Goal: Check status: Check status

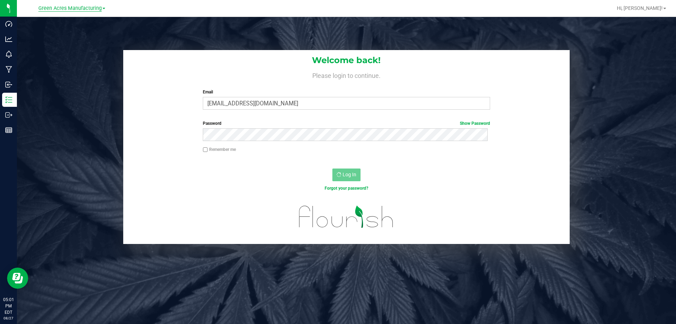
click at [86, 9] on span "Green Acres Manufacturing" at bounding box center [69, 8] width 63 height 6
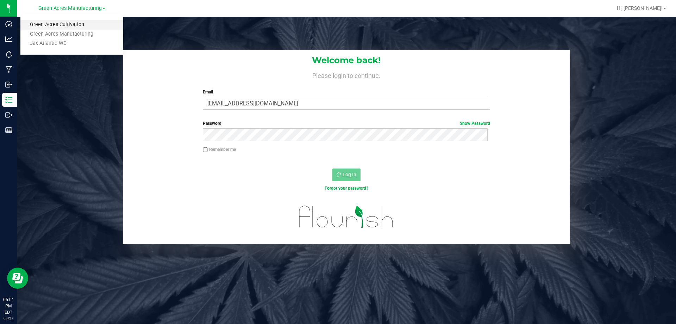
click at [79, 25] on link "Green Acres Cultivation" at bounding box center [71, 25] width 103 height 10
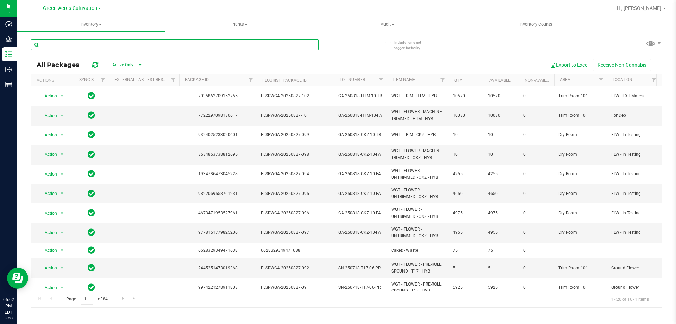
click at [178, 49] on input "text" at bounding box center [175, 44] width 288 height 11
paste input "GA-250818-HTM-10-FA"
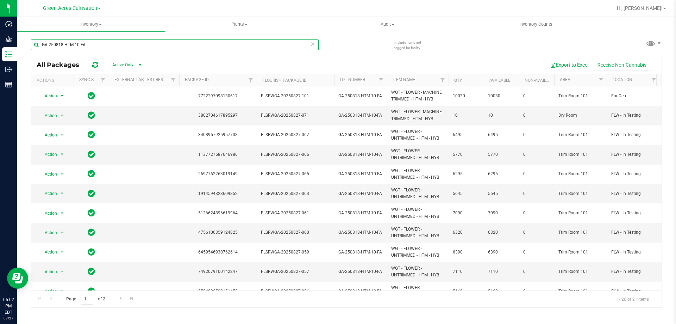
type input "GA-250818-HTM-10-FA"
click at [51, 95] on span "Action" at bounding box center [47, 96] width 19 height 10
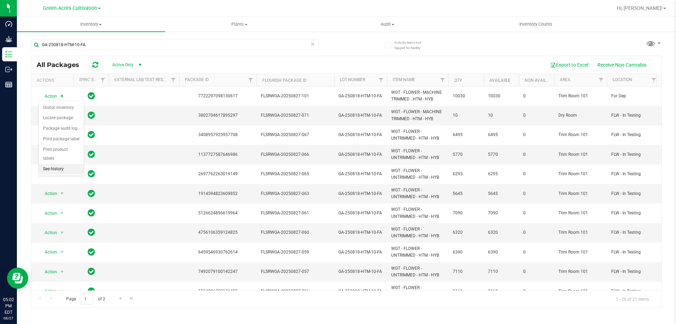
click at [55, 164] on li "See history" at bounding box center [61, 169] width 45 height 11
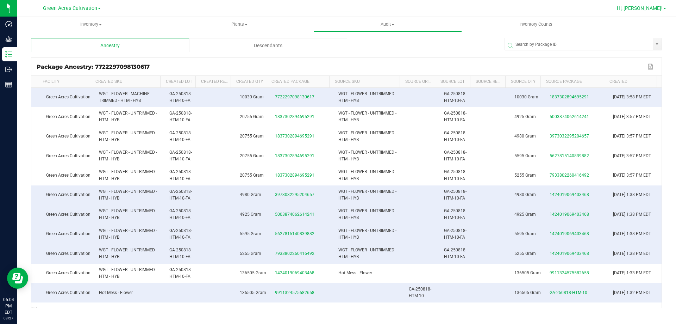
click at [653, 10] on span "Hi, [PERSON_NAME]!" at bounding box center [640, 8] width 46 height 6
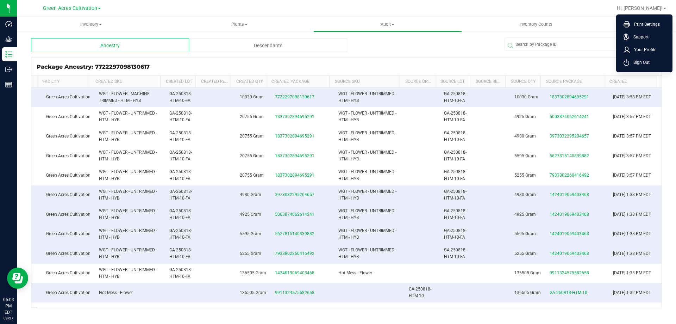
click at [644, 61] on span "Sign Out" at bounding box center [640, 62] width 20 height 7
